Goal: Information Seeking & Learning: Learn about a topic

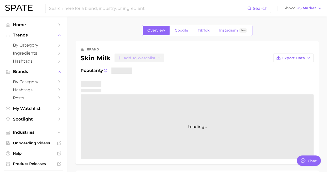
type textarea "x"
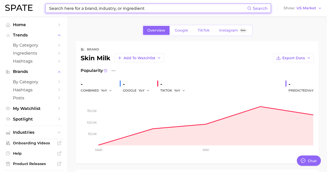
click at [76, 7] on input at bounding box center [148, 8] width 198 height 9
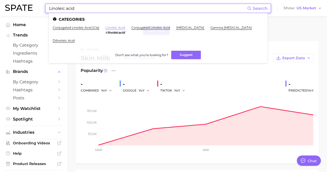
type input "Linoleic acid"
click at [120, 27] on link "linoleic acid" at bounding box center [115, 28] width 20 height 4
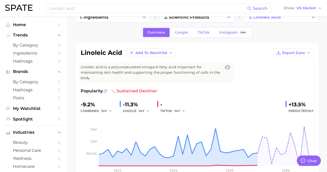
scroll to position [13, 0]
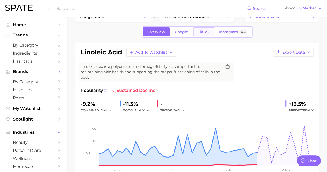
click at [200, 34] on span "TikTok" at bounding box center [204, 32] width 12 height 4
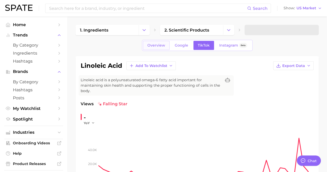
click at [153, 46] on span "Overview" at bounding box center [156, 45] width 18 height 4
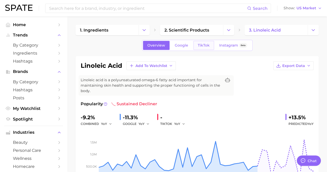
click at [200, 43] on span "TikTok" at bounding box center [204, 45] width 12 height 4
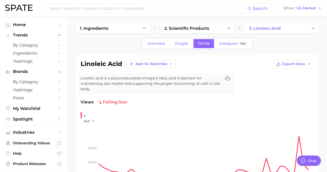
scroll to position [2, 0]
click at [143, 29] on icon "Change Category" at bounding box center [143, 27] width 5 height 5
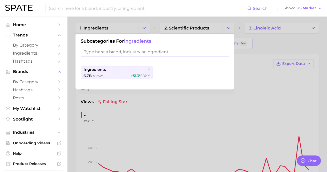
click at [261, 48] on div at bounding box center [163, 86] width 327 height 172
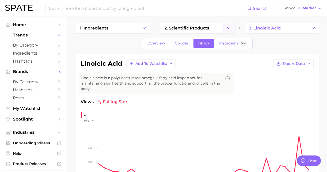
click at [226, 29] on icon "Change Category" at bounding box center [228, 27] width 5 height 5
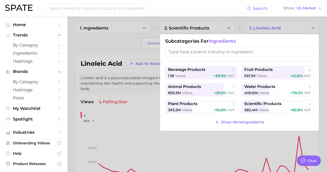
click at [227, 56] on input "search" at bounding box center [239, 52] width 148 height 10
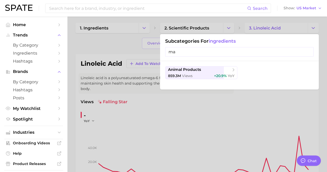
type input "m"
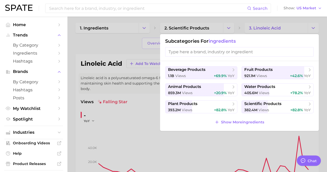
click at [131, 46] on div at bounding box center [163, 86] width 327 height 172
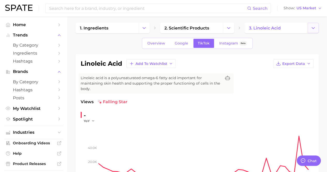
click at [313, 28] on icon "Change Category" at bounding box center [312, 27] width 5 height 5
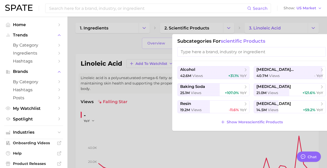
click at [115, 48] on div at bounding box center [163, 84] width 327 height 168
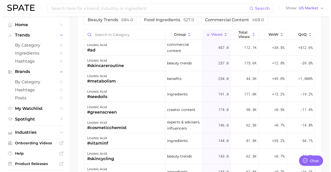
scroll to position [453, 0]
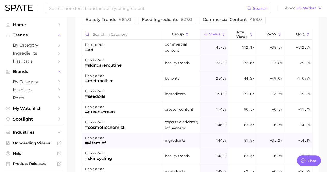
click at [101, 141] on div "#vitaminf" at bounding box center [95, 143] width 21 height 6
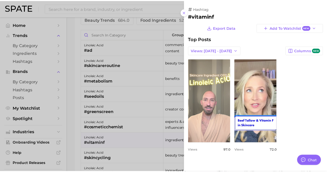
scroll to position [0, 0]
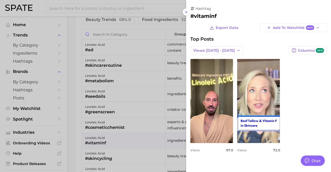
click at [126, 26] on div at bounding box center [165, 86] width 331 height 172
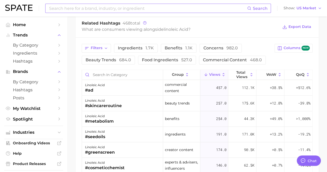
click at [127, 11] on input at bounding box center [148, 8] width 198 height 9
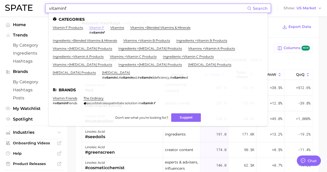
type input "vitaminf"
click at [100, 29] on link "vitamin f" at bounding box center [96, 28] width 15 height 4
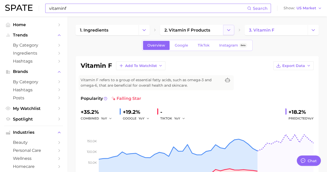
click at [228, 31] on icon "Change Category" at bounding box center [228, 29] width 5 height 5
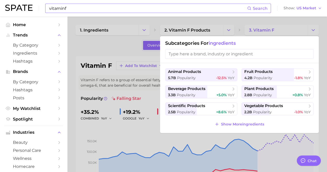
click at [105, 53] on div at bounding box center [163, 86] width 327 height 172
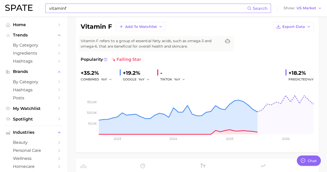
scroll to position [39, 0]
click at [255, 32] on div "vitamin f Add to Watchlist Export Data Vitamin F refers to a group of essential…" at bounding box center [197, 85] width 233 height 125
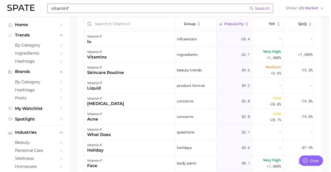
scroll to position [213, 0]
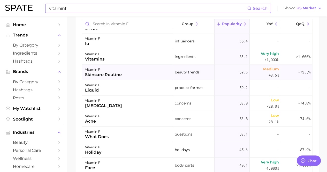
click at [83, 79] on div "vitamin f skincare routine" at bounding box center [127, 72] width 91 height 16
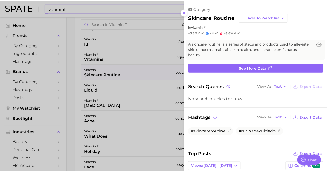
scroll to position [0, 0]
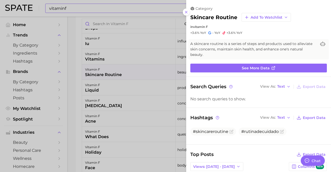
click at [72, 93] on div at bounding box center [165, 86] width 331 height 172
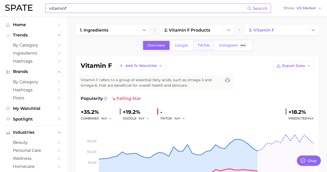
click at [201, 47] on span "TikTok" at bounding box center [204, 45] width 12 height 4
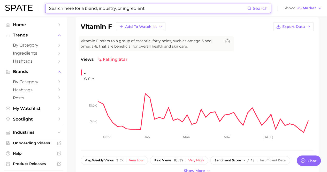
scroll to position [39, 0]
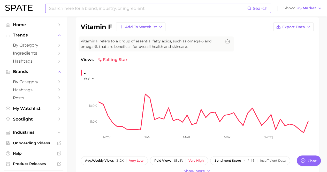
click at [193, 39] on span "Vitamin F refers to a group of essential fatty acids, such as omega-3 and omega…" at bounding box center [151, 44] width 141 height 11
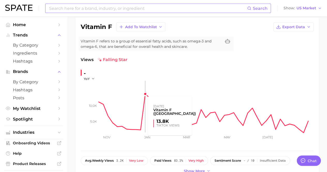
scroll to position [0, 0]
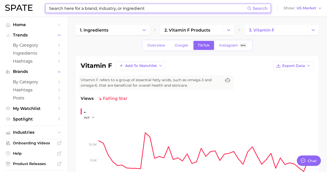
click at [114, 7] on input at bounding box center [148, 8] width 198 height 9
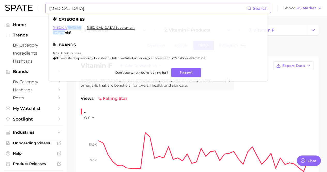
drag, startPoint x: 65, startPoint y: 31, endPoint x: 64, endPoint y: 28, distance: 2.8
click at [64, 28] on li "[MEDICAL_DATA] # vitaminb5" at bounding box center [67, 30] width 28 height 9
click at [64, 28] on link "[MEDICAL_DATA]" at bounding box center [67, 28] width 28 height 4
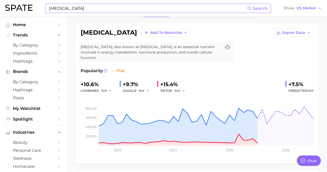
scroll to position [30, 0]
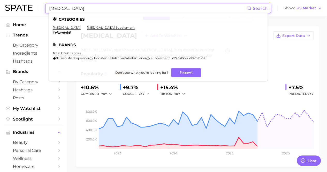
click at [99, 10] on input "[MEDICAL_DATA]" at bounding box center [148, 8] width 198 height 9
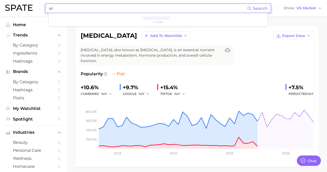
type input "v"
type input "zinc PCA"
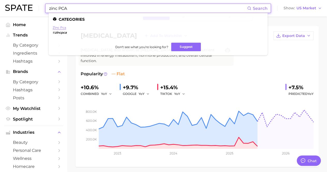
click at [60, 26] on link "zinc pca" at bounding box center [59, 28] width 13 height 4
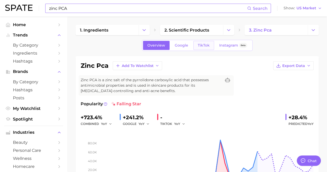
click at [205, 42] on link "TikTok" at bounding box center [203, 45] width 21 height 9
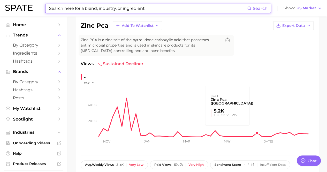
scroll to position [40, 0]
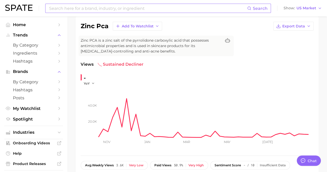
click at [92, 98] on icon "20.0k 40.0k Nov Jan Mar May [DATE]" at bounding box center [197, 118] width 233 height 65
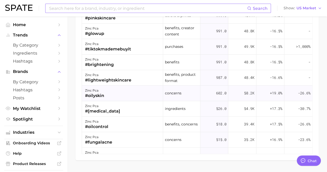
scroll to position [436, 0]
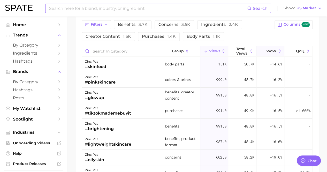
click at [272, 49] on span "WoW" at bounding box center [271, 51] width 10 height 4
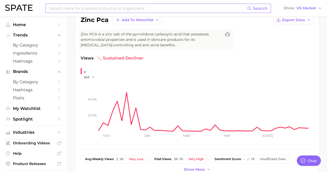
scroll to position [2, 0]
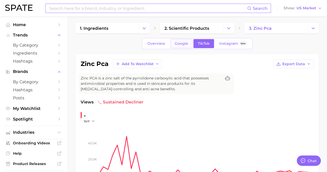
click at [181, 39] on link "Google" at bounding box center [181, 43] width 22 height 9
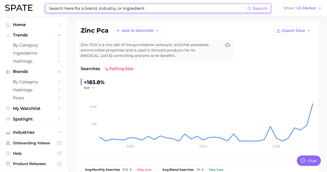
scroll to position [16, 0]
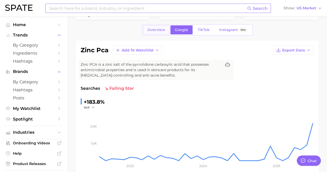
click at [149, 29] on span "Overview" at bounding box center [156, 30] width 18 height 4
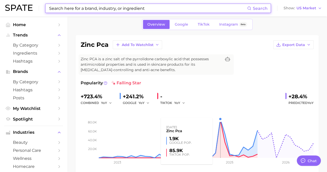
scroll to position [25, 0]
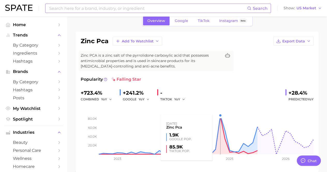
click at [220, 116] on rect at bounding box center [197, 128] width 233 height 52
click at [219, 114] on rect at bounding box center [197, 128] width 233 height 52
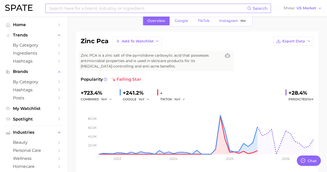
click at [219, 114] on rect at bounding box center [197, 128] width 233 height 52
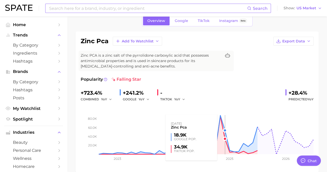
click at [220, 115] on rect at bounding box center [197, 128] width 233 height 52
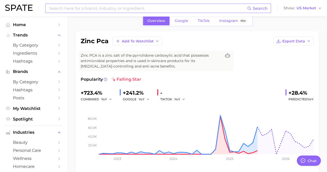
click at [220, 115] on rect at bounding box center [197, 128] width 233 height 52
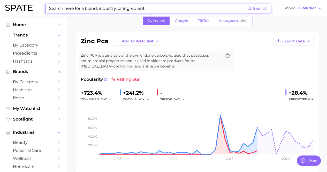
click at [144, 5] on input at bounding box center [148, 8] width 198 height 9
click at [144, 5] on input "p" at bounding box center [148, 8] width 198 height 9
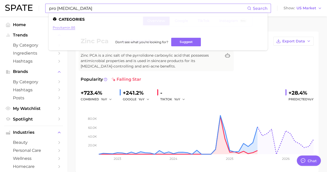
click at [71, 27] on link "provitamin b5" at bounding box center [64, 28] width 22 height 4
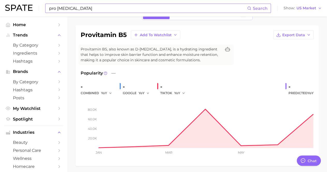
scroll to position [31, 0]
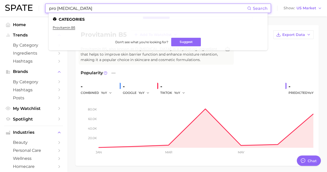
click at [102, 10] on input "pro [MEDICAL_DATA]" at bounding box center [148, 8] width 198 height 9
click at [57, 9] on input "pro [MEDICAL_DATA]" at bounding box center [148, 8] width 198 height 9
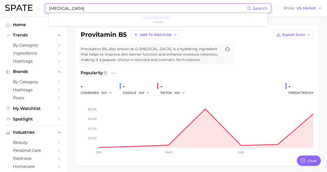
click at [96, 10] on input "[MEDICAL_DATA]" at bounding box center [148, 8] width 198 height 9
click at [260, 7] on span "Search" at bounding box center [260, 8] width 15 height 5
click at [188, 9] on input "[MEDICAL_DATA]" at bounding box center [148, 8] width 198 height 9
type input "v"
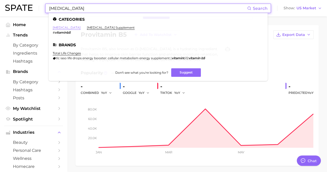
type input "[MEDICAL_DATA]"
click at [63, 28] on link "[MEDICAL_DATA]" at bounding box center [67, 28] width 28 height 4
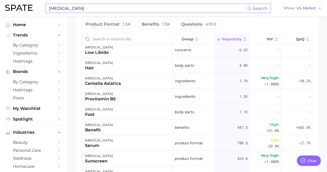
scroll to position [34, 0]
